Goal: Information Seeking & Learning: Learn about a topic

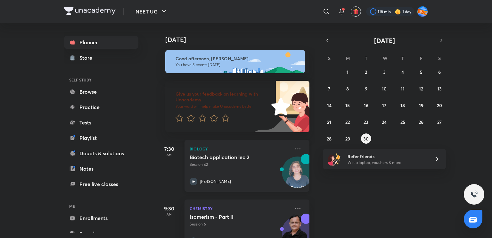
click at [201, 181] on p "[PERSON_NAME]" at bounding box center [215, 181] width 31 height 6
